Goal: Navigation & Orientation: Locate item on page

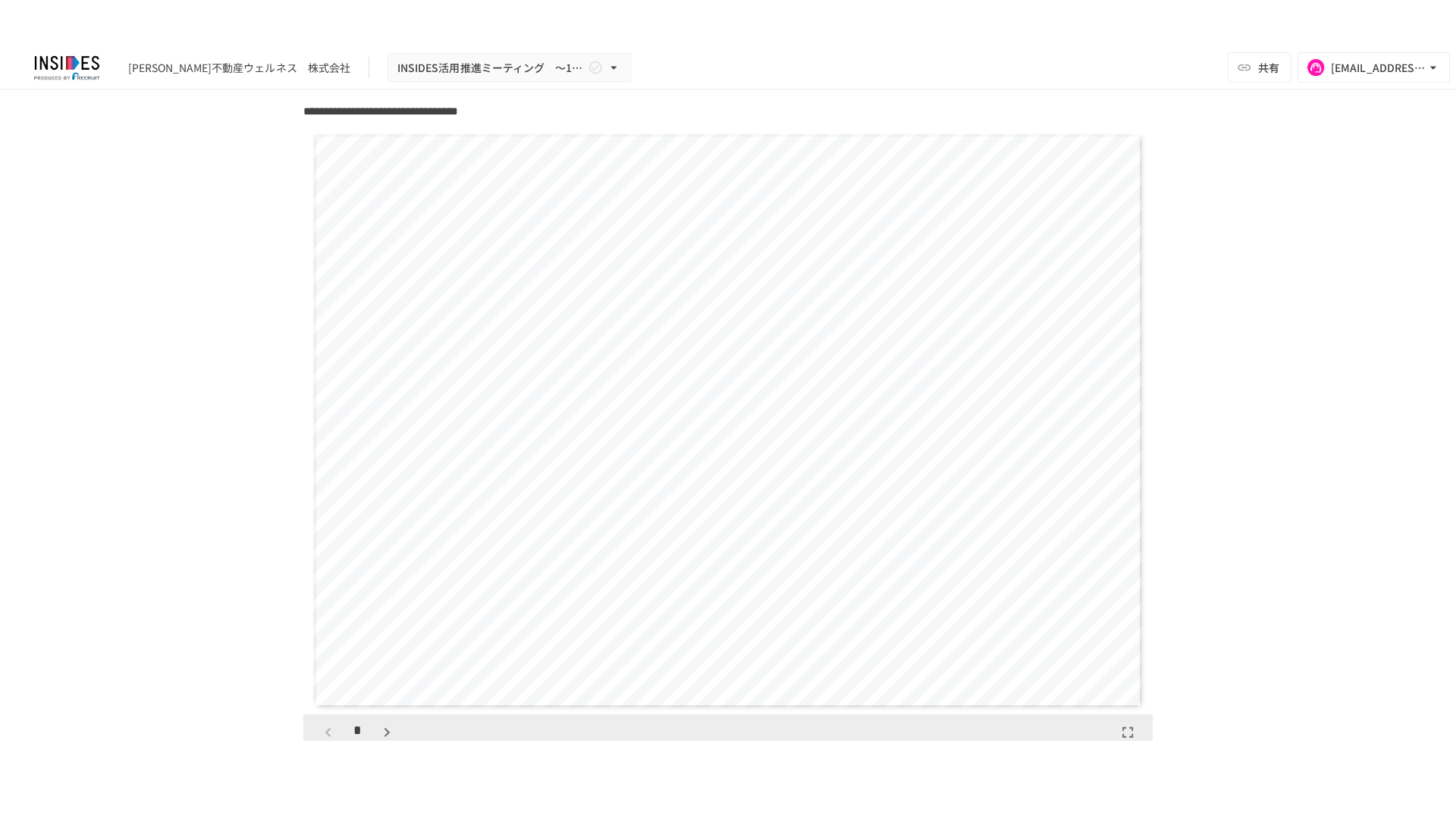
scroll to position [1214, 0]
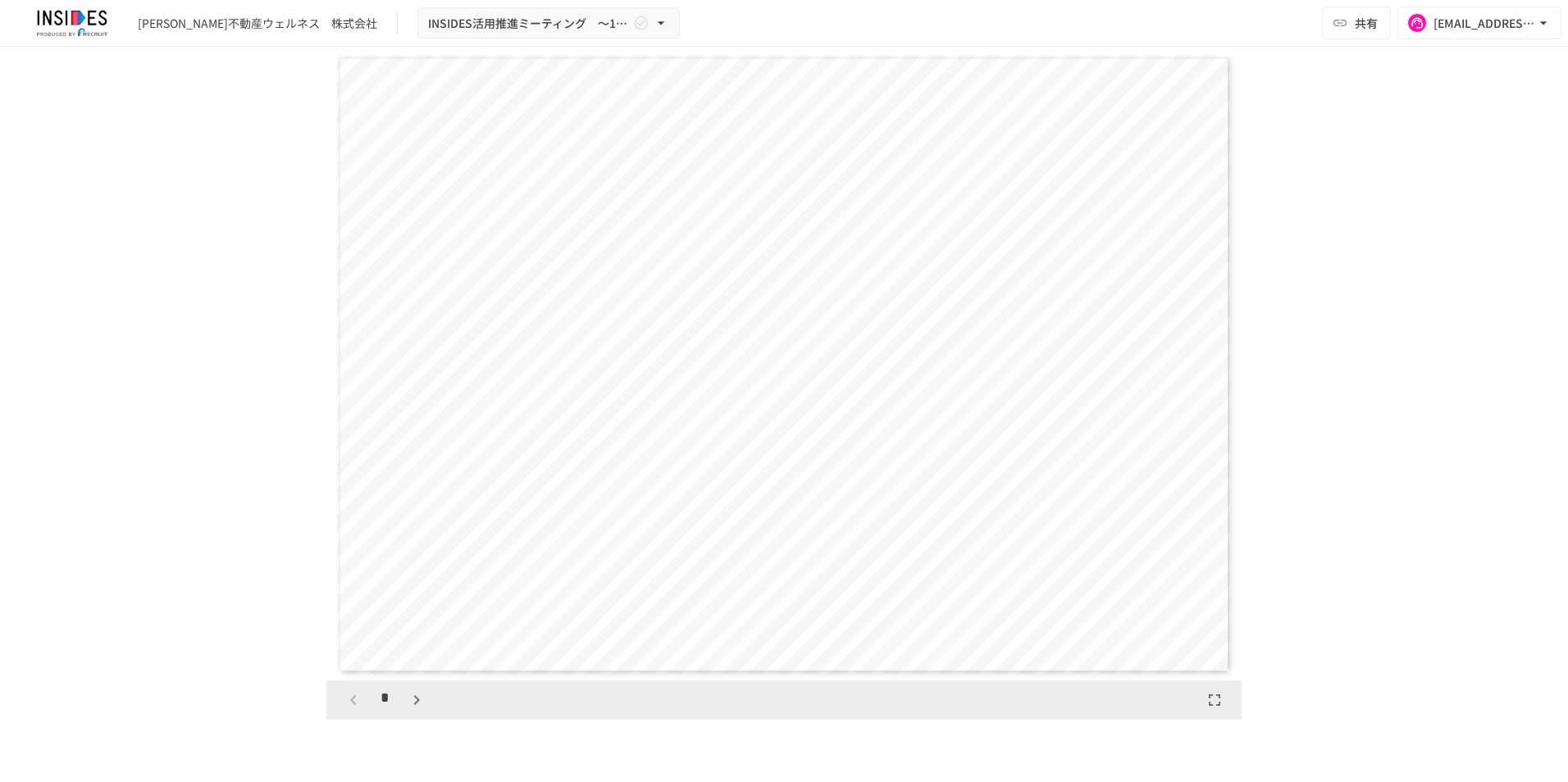
click at [1173, 683] on icon "button" at bounding box center [1213, 700] width 19 height 19
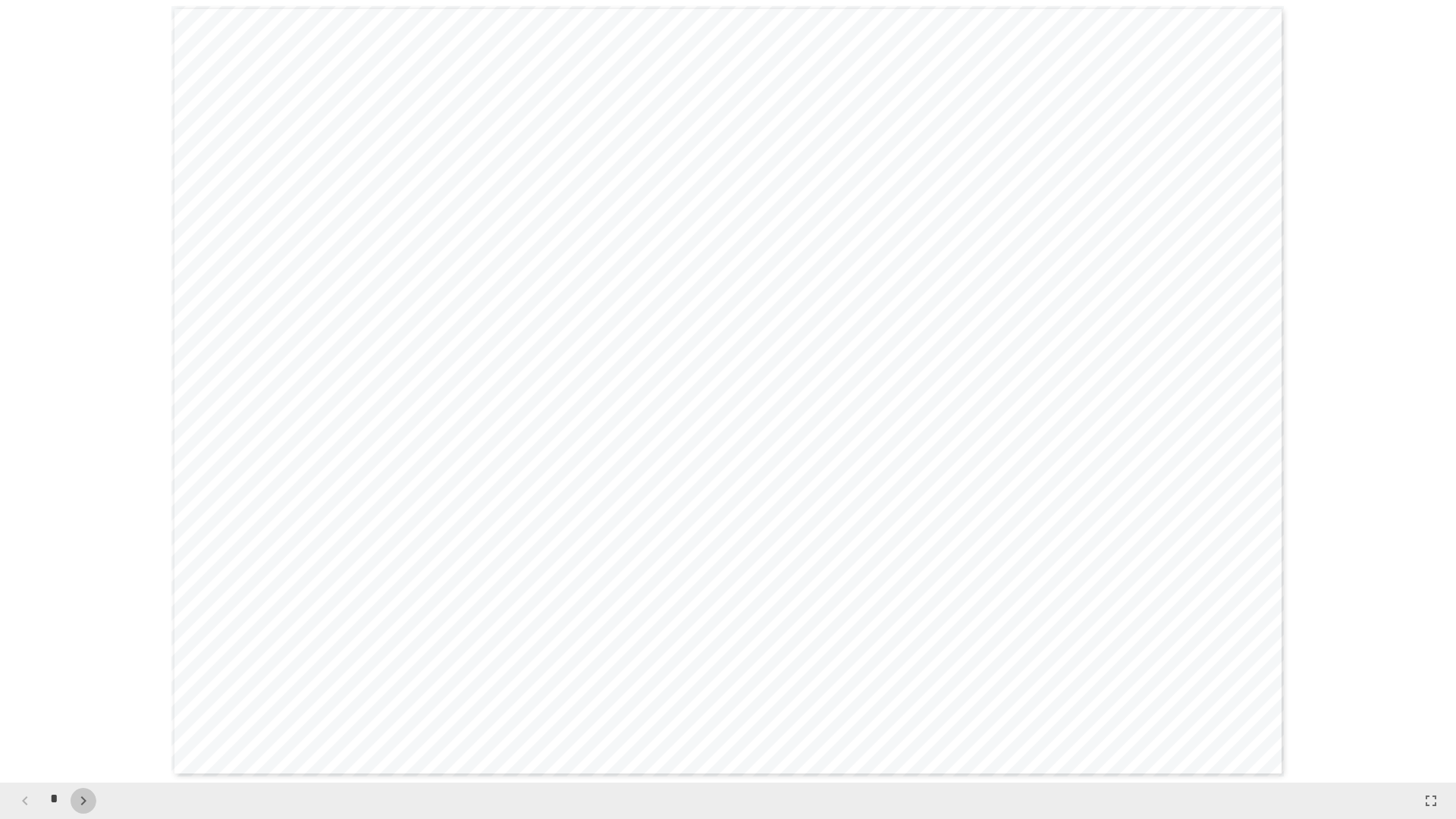
click at [85, 632] on icon "button" at bounding box center [83, 801] width 18 height 18
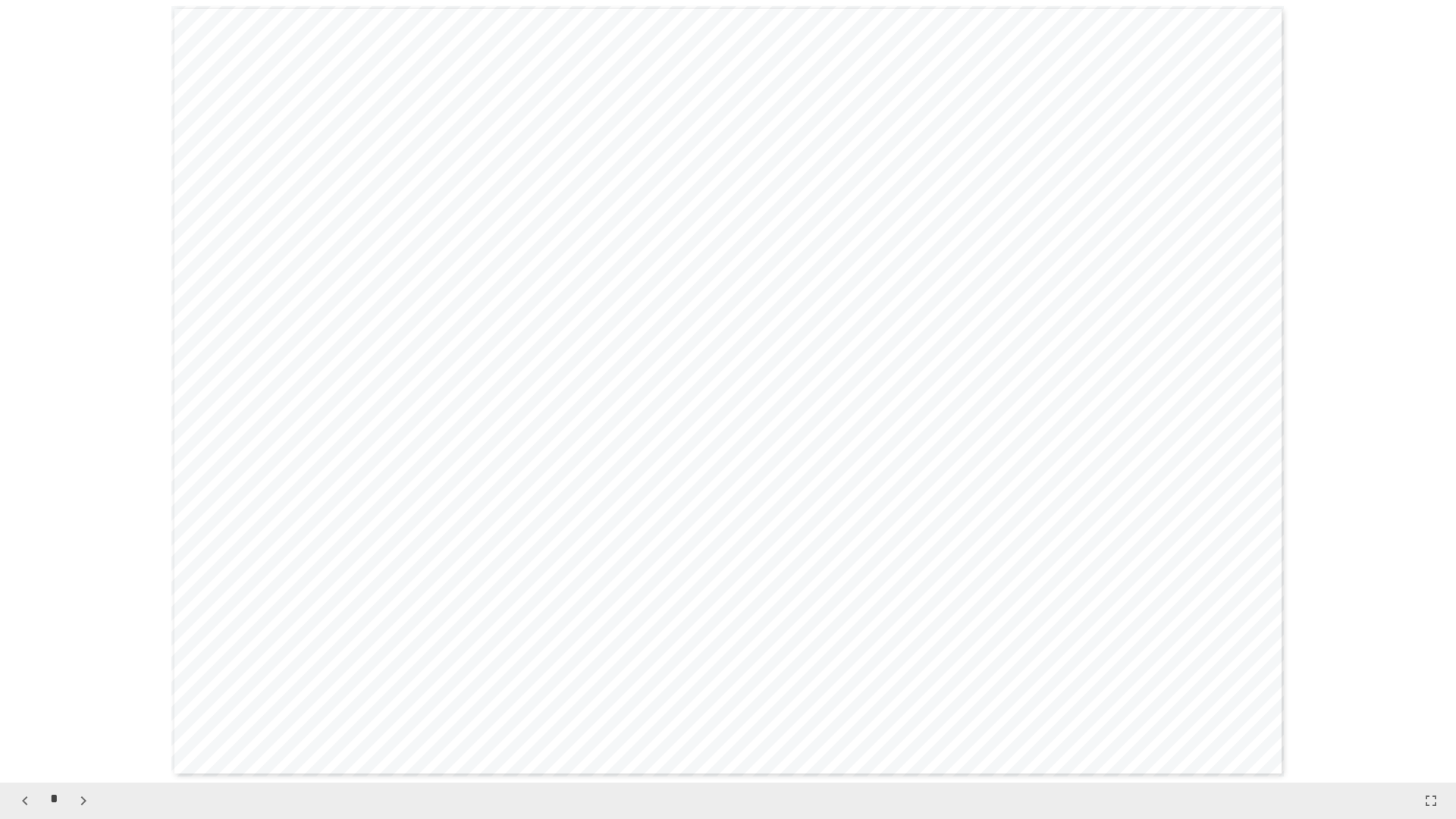
scroll to position [2349, 0]
click at [85, 632] on icon "button" at bounding box center [83, 801] width 18 height 18
click at [78, 632] on icon "button" at bounding box center [83, 801] width 18 height 18
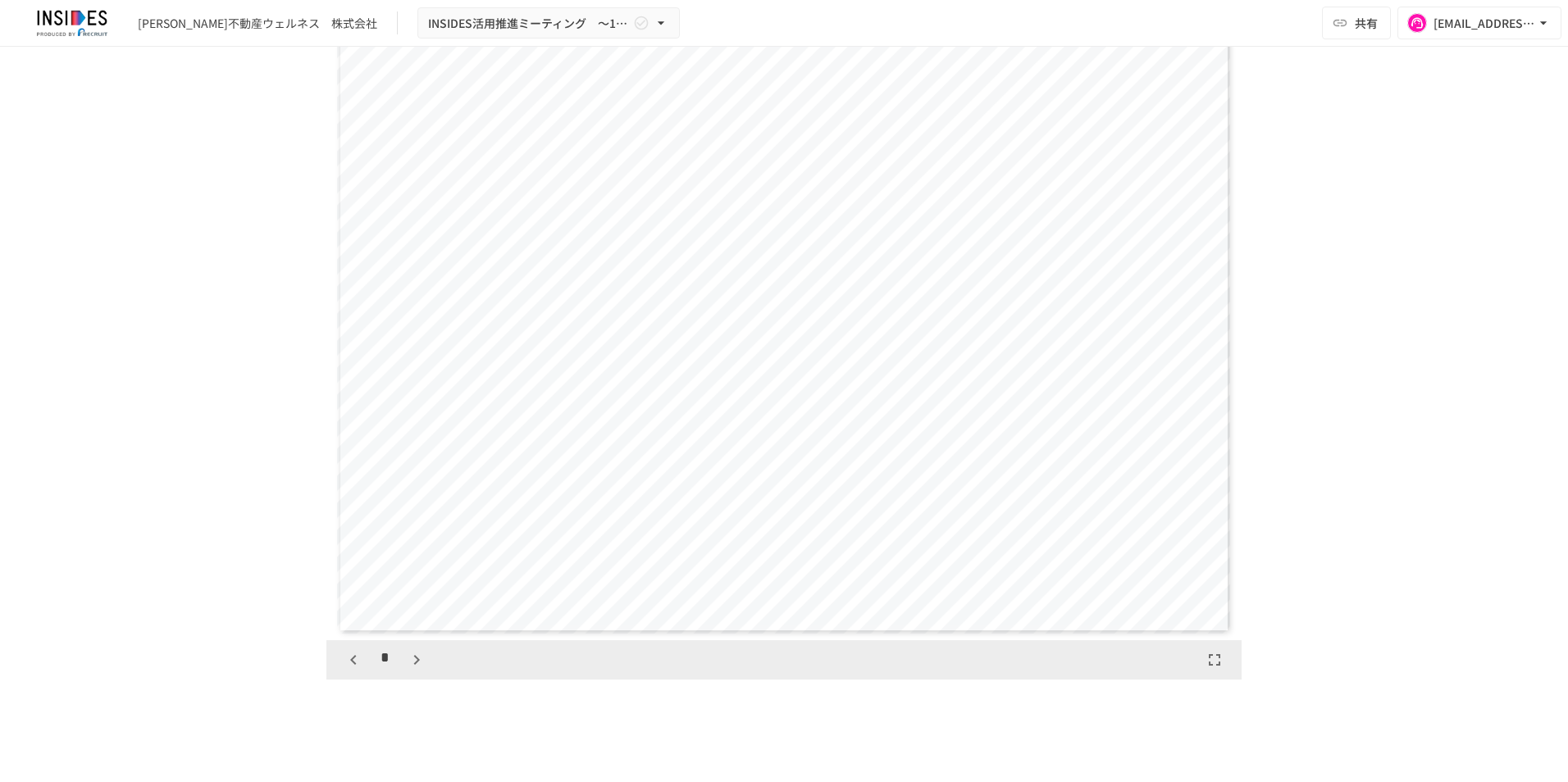
scroll to position [1312, 0]
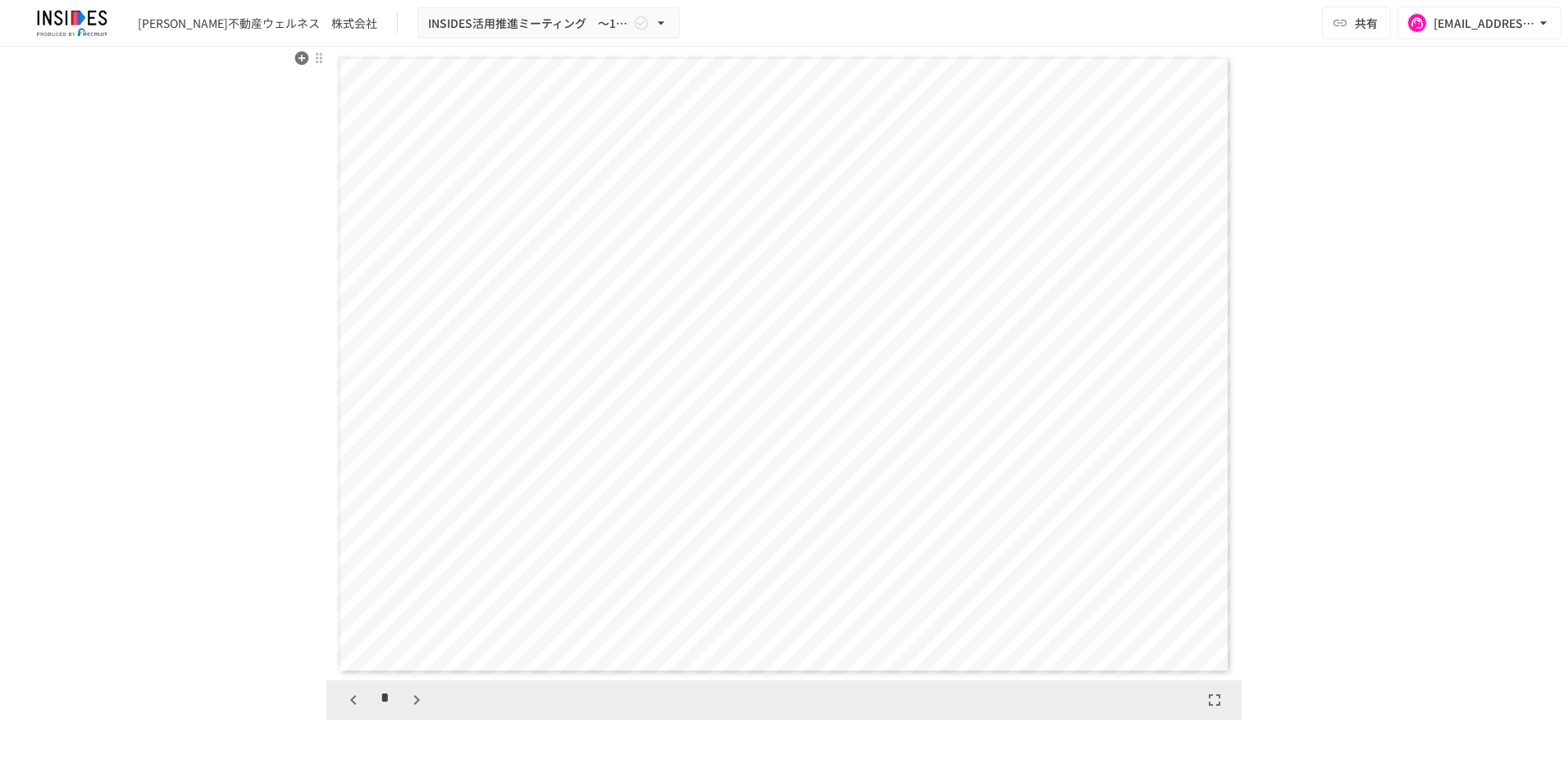
click at [410, 683] on button "button" at bounding box center [416, 700] width 28 height 28
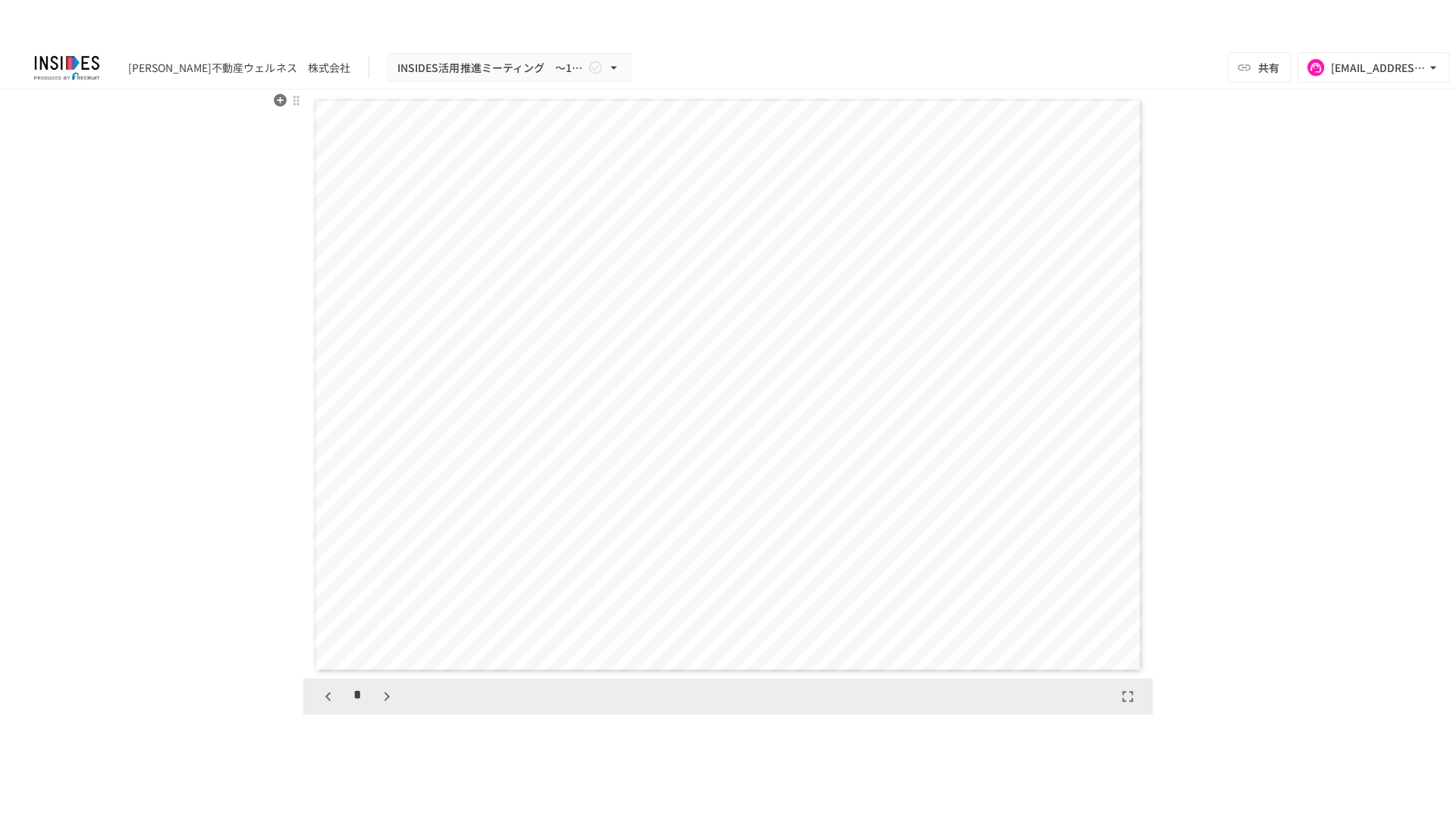
scroll to position [3505, 0]
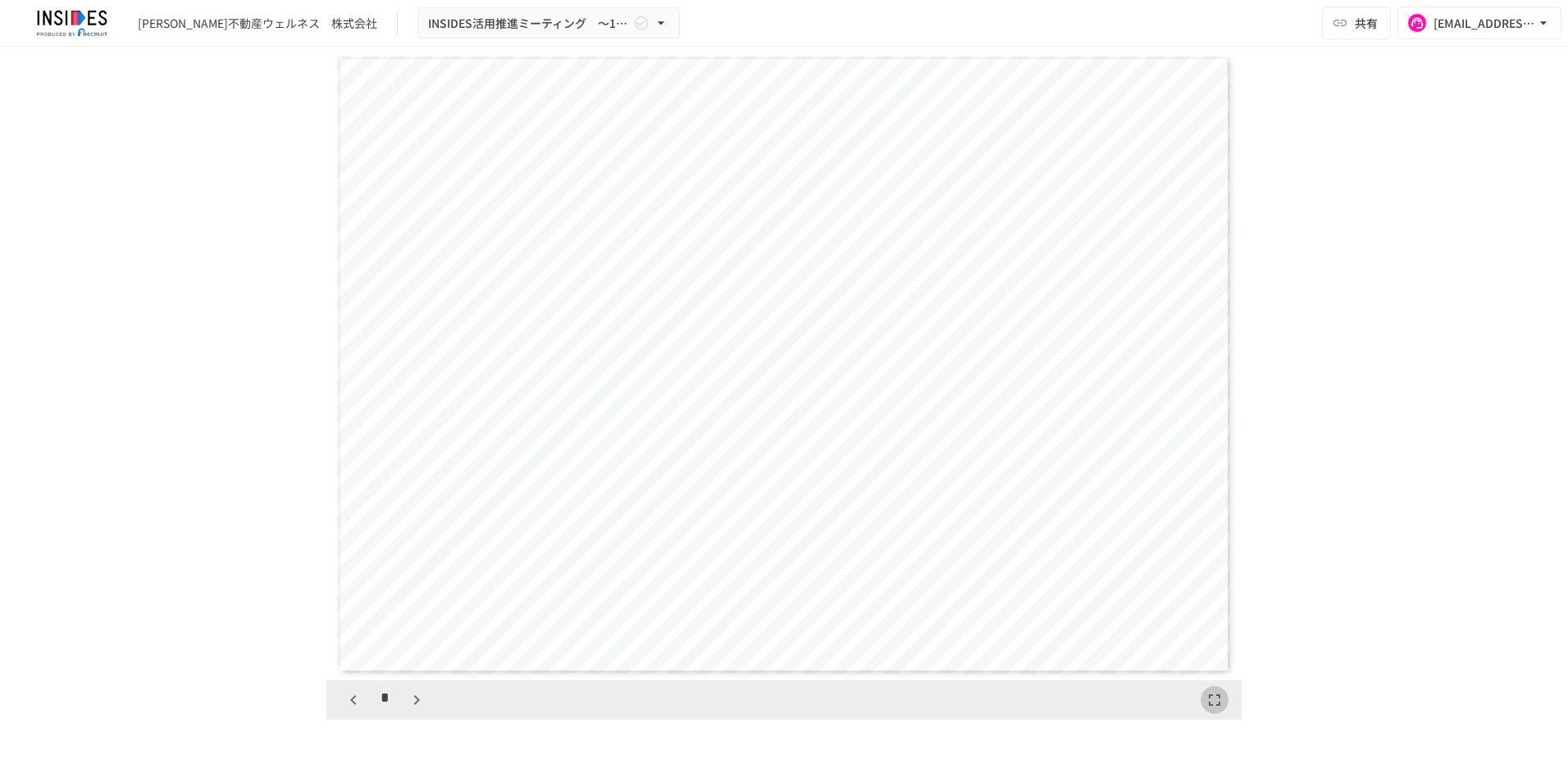
click at [1173, 683] on icon "button" at bounding box center [1213, 700] width 19 height 19
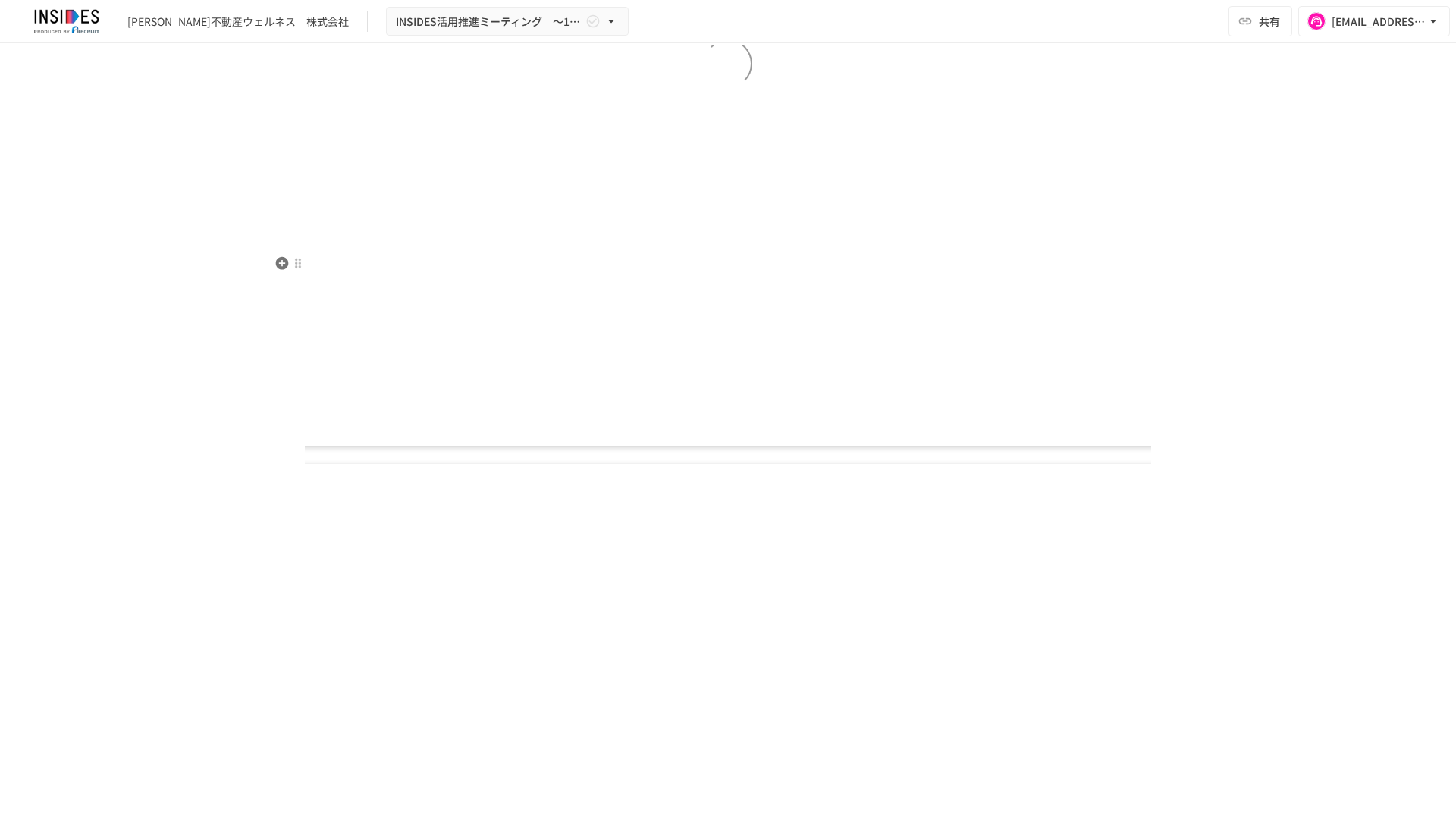
scroll to position [3132, 0]
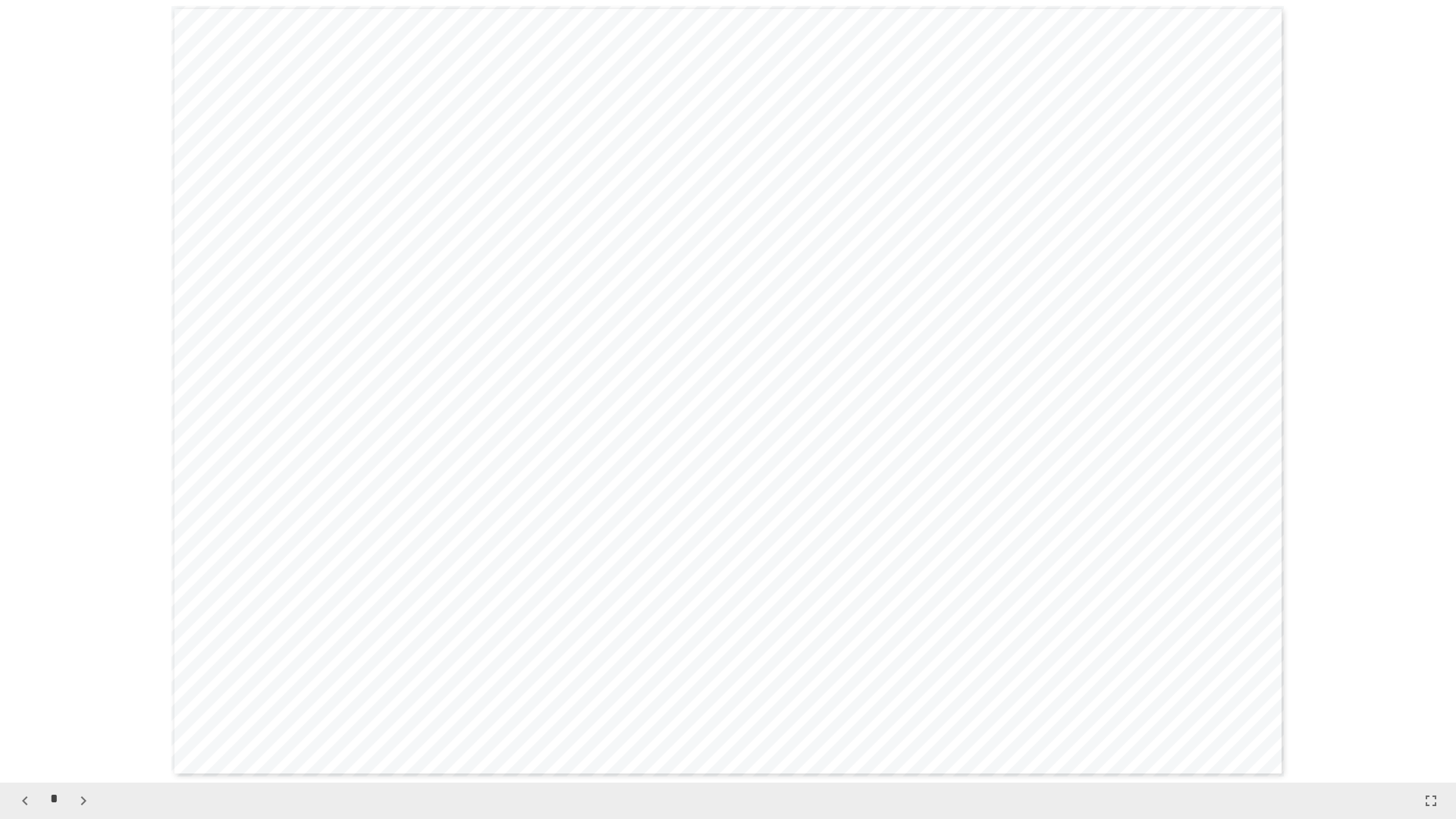
click at [75, 632] on icon "button" at bounding box center [83, 801] width 18 height 18
click at [78, 632] on icon "button" at bounding box center [83, 801] width 18 height 18
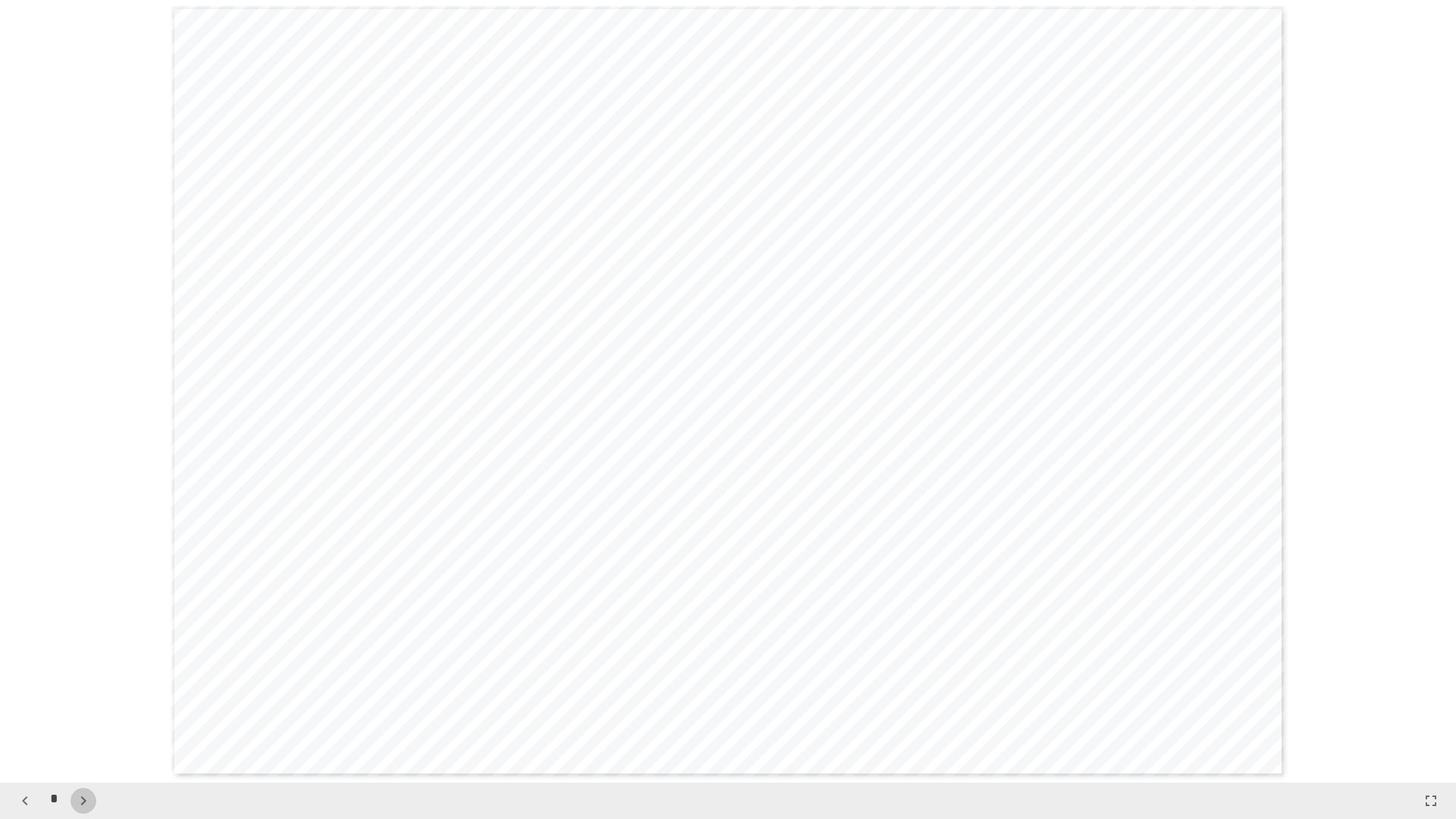
click at [83, 632] on icon "button" at bounding box center [83, 801] width 18 height 18
click at [88, 632] on icon "button" at bounding box center [83, 801] width 18 height 18
click at [91, 632] on icon "button" at bounding box center [91, 801] width 18 height 18
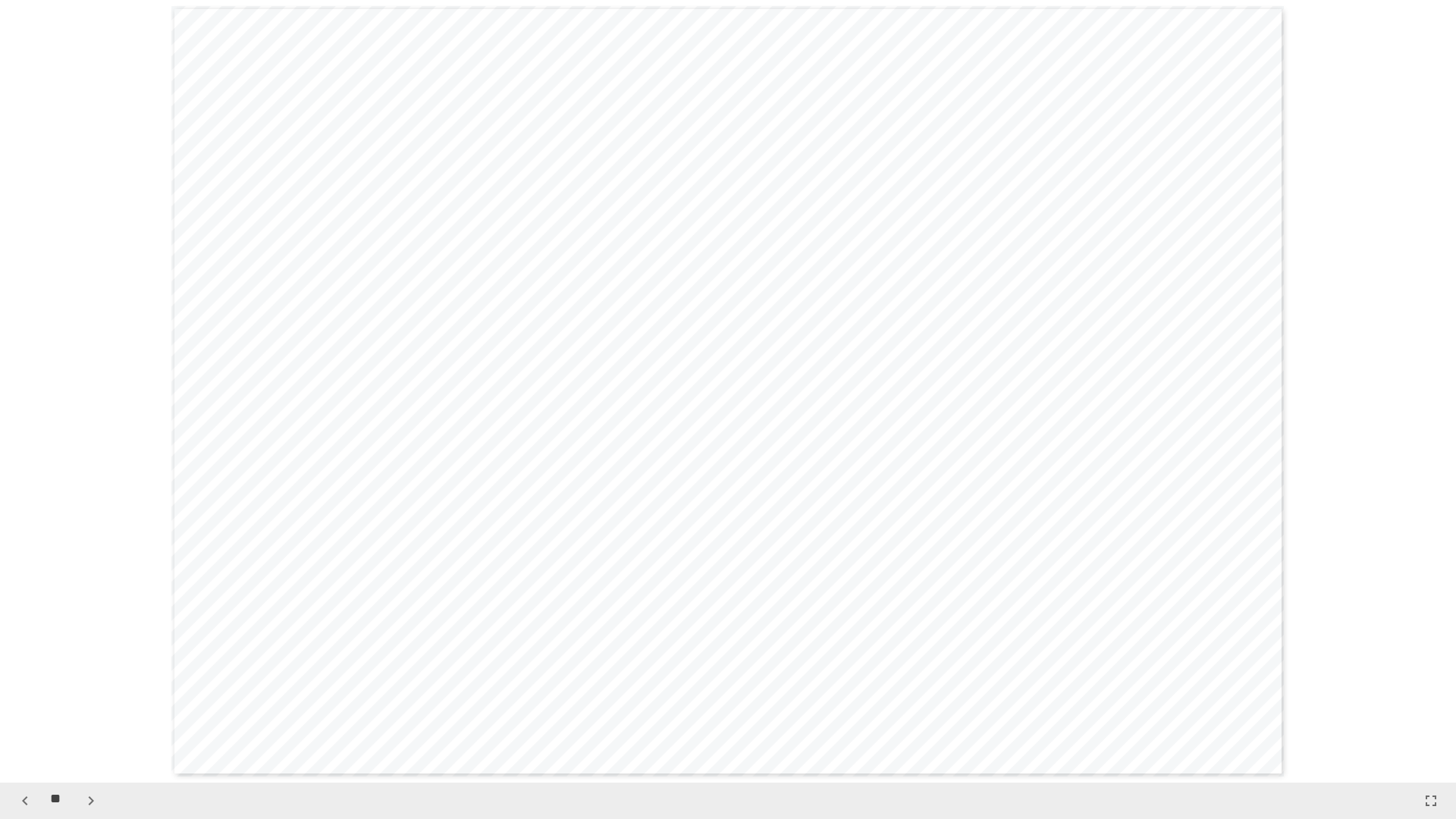
scroll to position [7829, 0]
click at [89, 632] on icon "button" at bounding box center [91, 801] width 18 height 18
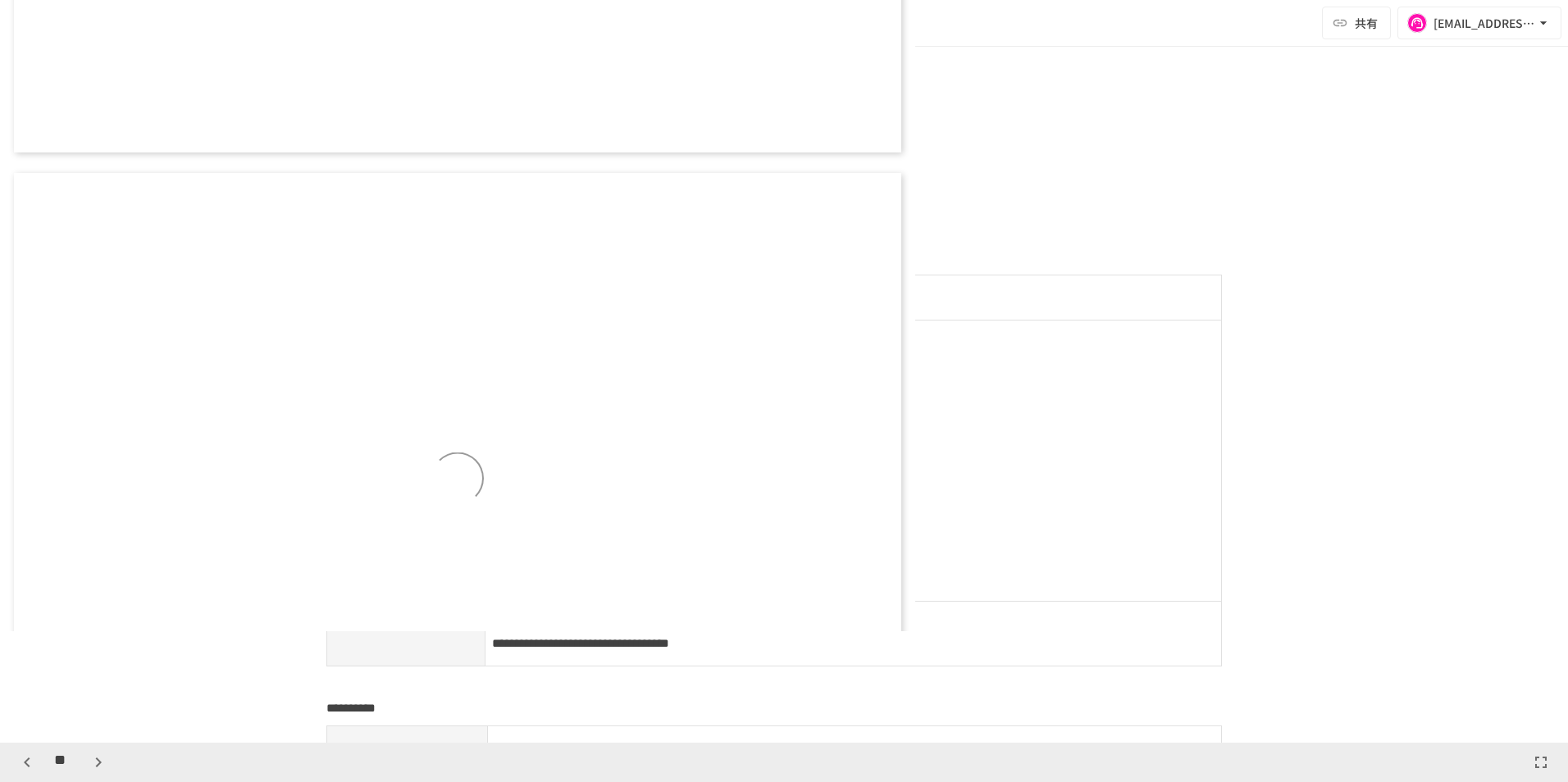
scroll to position [6946, 0]
